Goal: Task Accomplishment & Management: Manage account settings

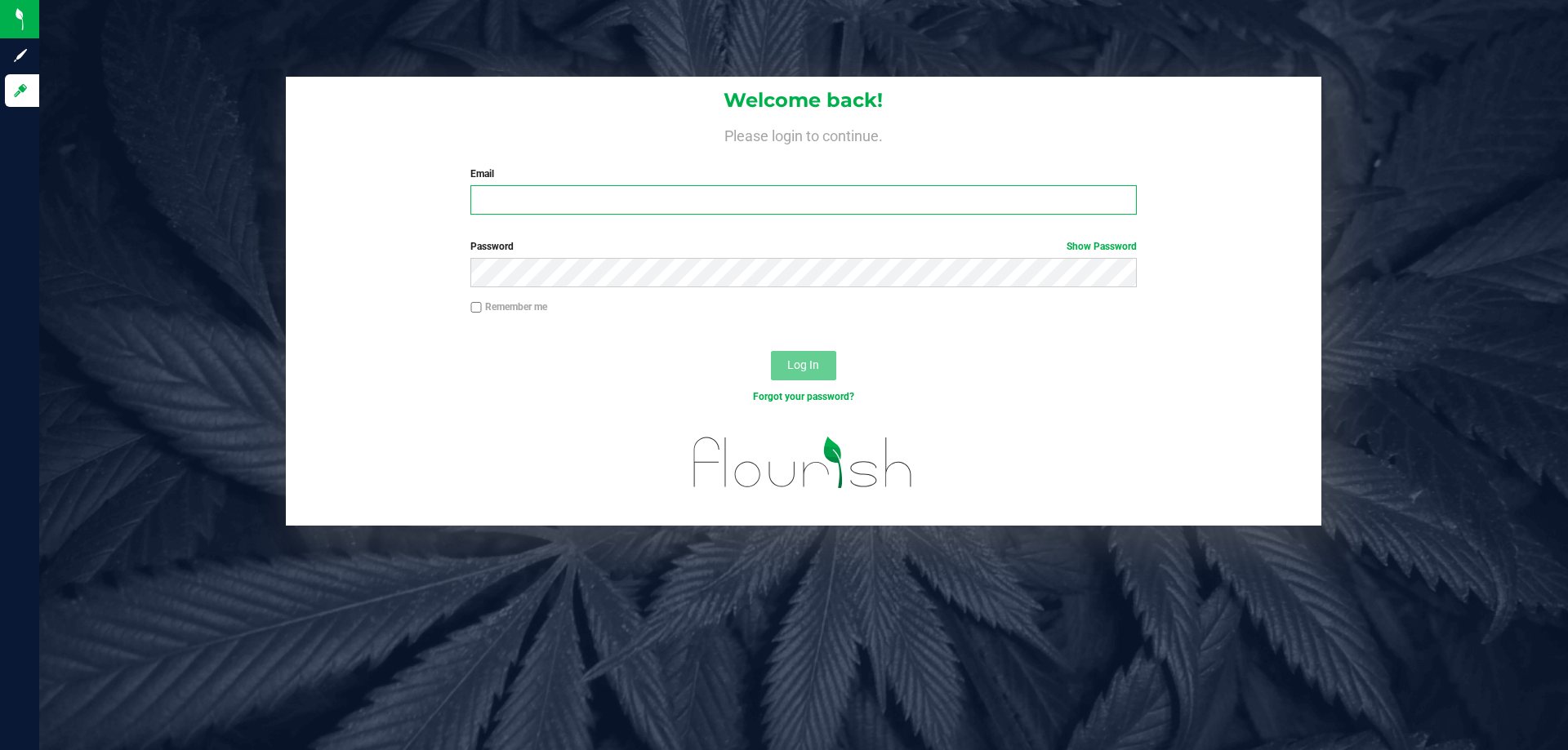
click at [513, 205] on input "Email" at bounding box center [803, 200] width 666 height 29
type input "[EMAIL_ADDRESS][DOMAIN_NAME]"
click at [771, 351] on button "Log In" at bounding box center [804, 365] width 66 height 29
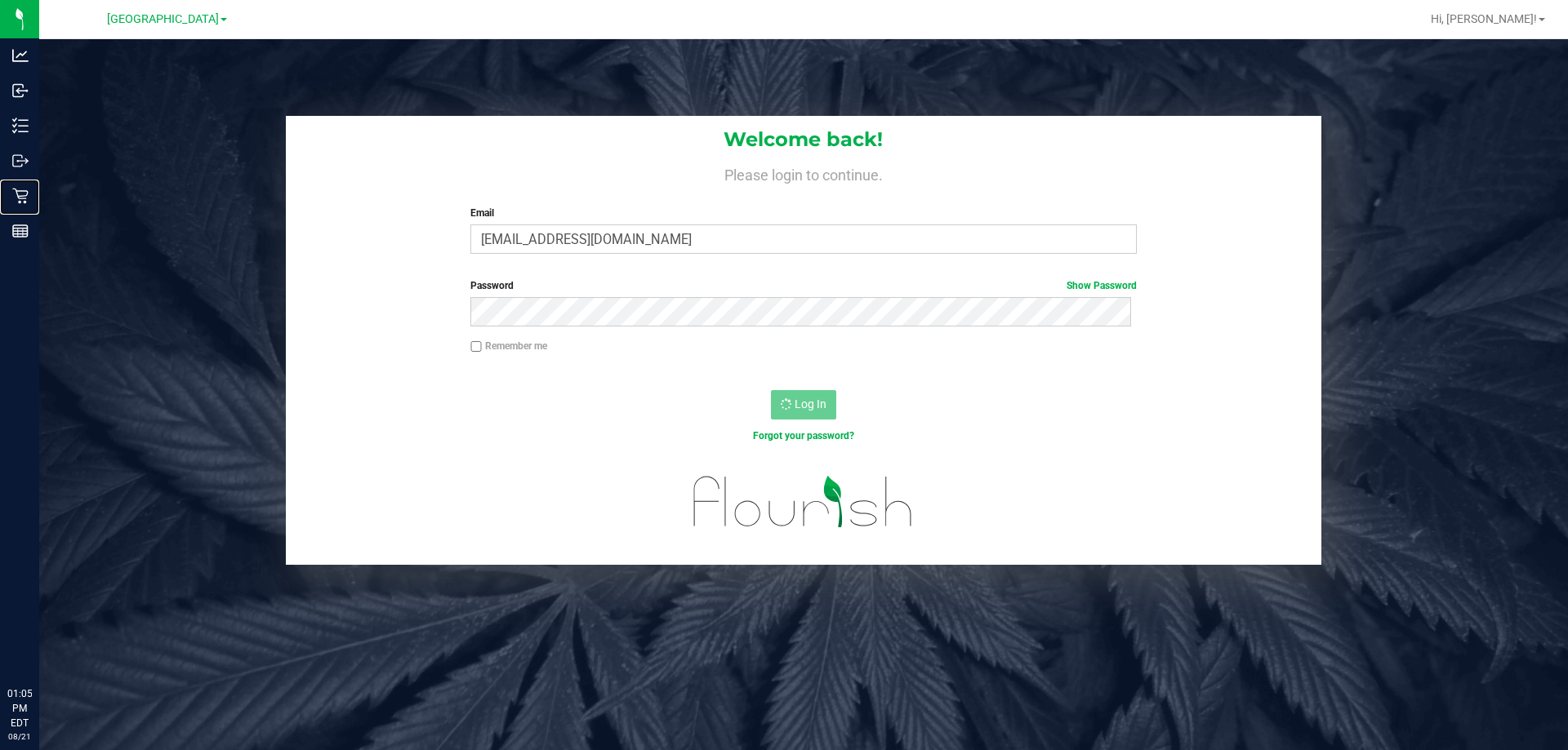
click at [15, 192] on icon at bounding box center [20, 195] width 16 height 16
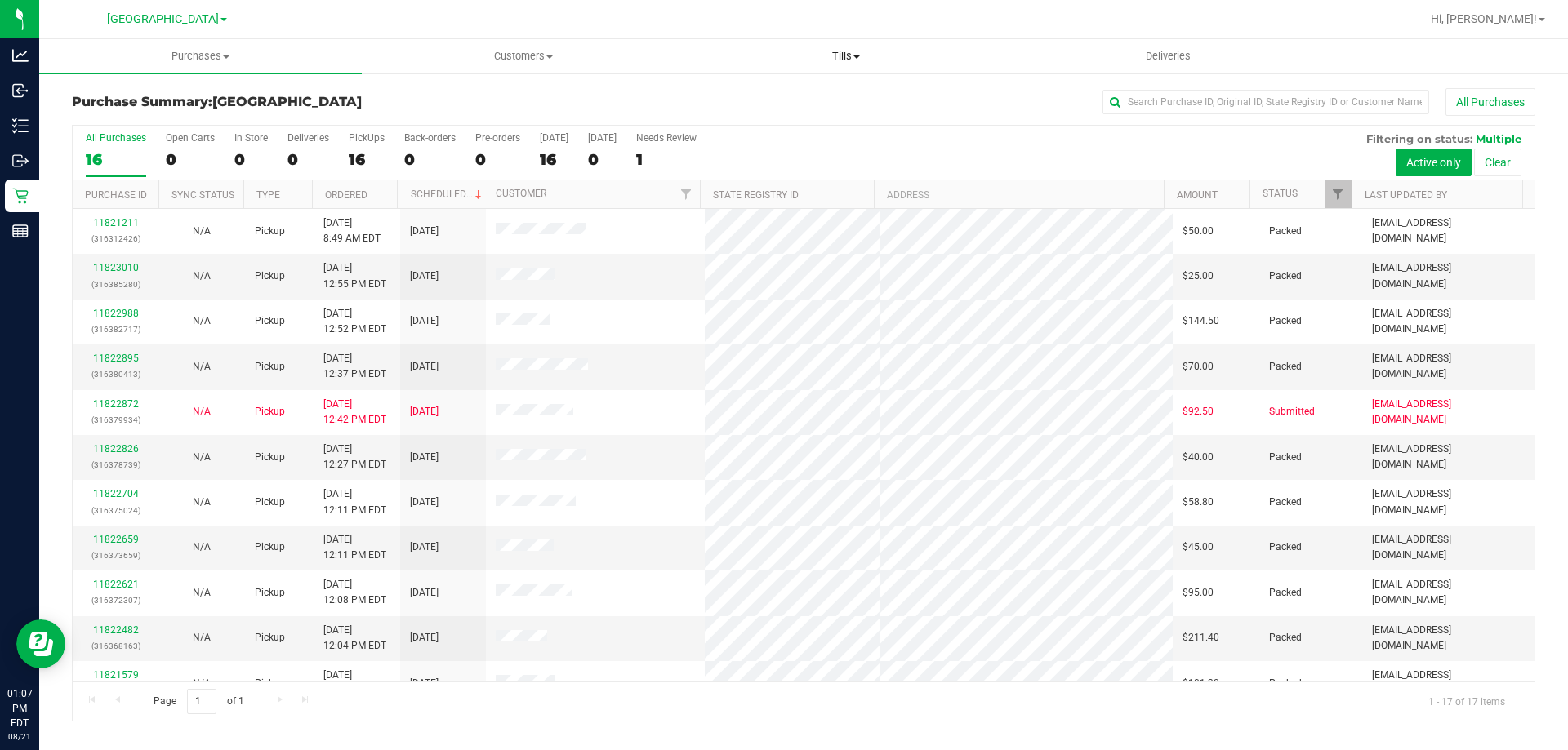
click at [835, 52] on span "Tills" at bounding box center [845, 56] width 321 height 15
click at [738, 93] on span "Manage tills" at bounding box center [740, 99] width 111 height 14
